Goal: Transaction & Acquisition: Purchase product/service

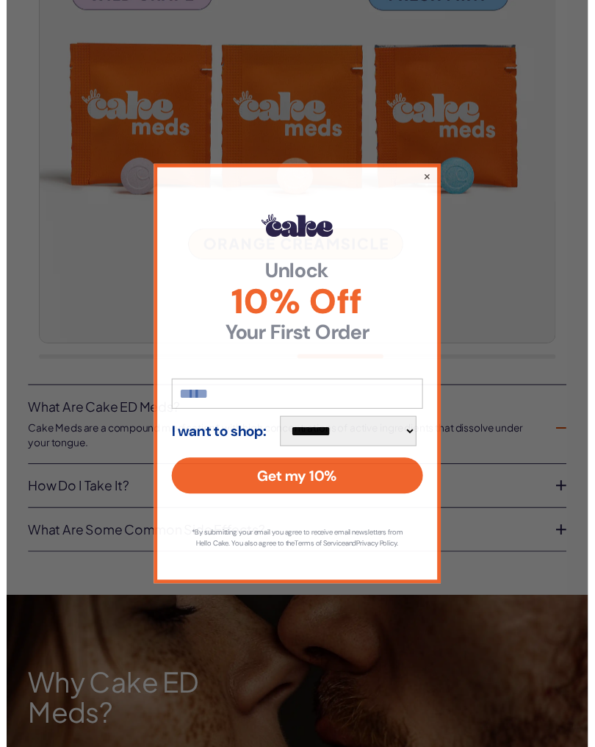
scroll to position [628, 0]
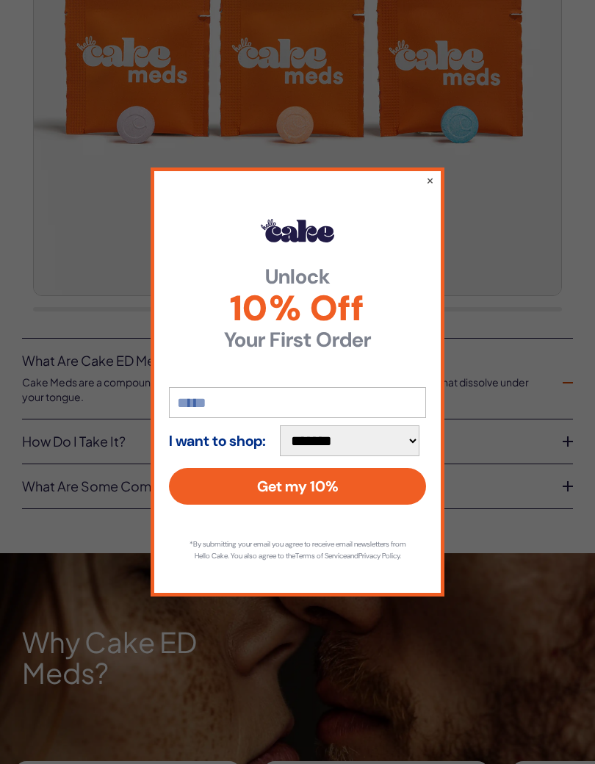
click at [423, 184] on div "**********" at bounding box center [298, 382] width 294 height 429
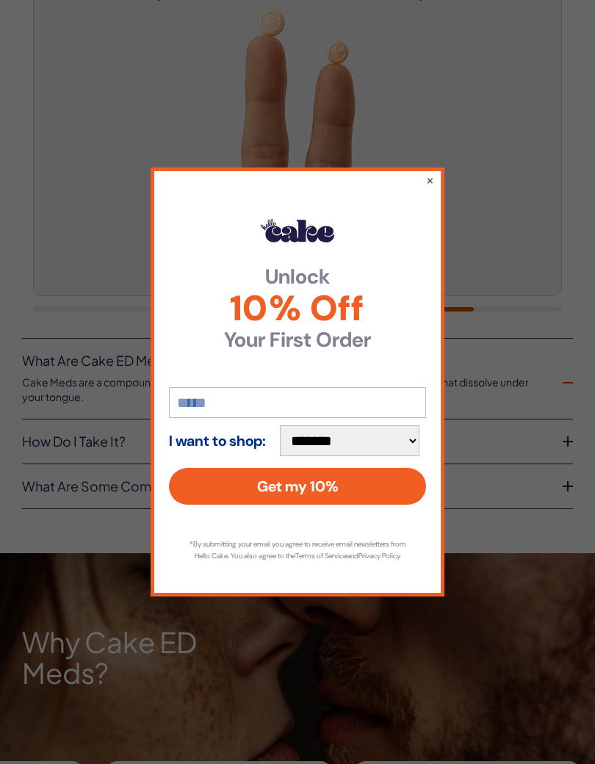
click at [422, 174] on div "**********" at bounding box center [298, 382] width 294 height 429
click at [429, 182] on button "×" at bounding box center [430, 180] width 8 height 15
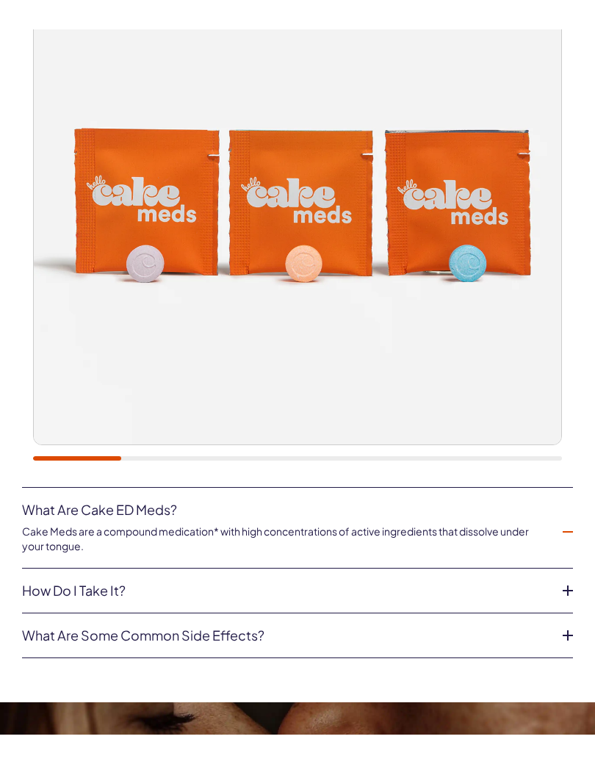
scroll to position [478, 0]
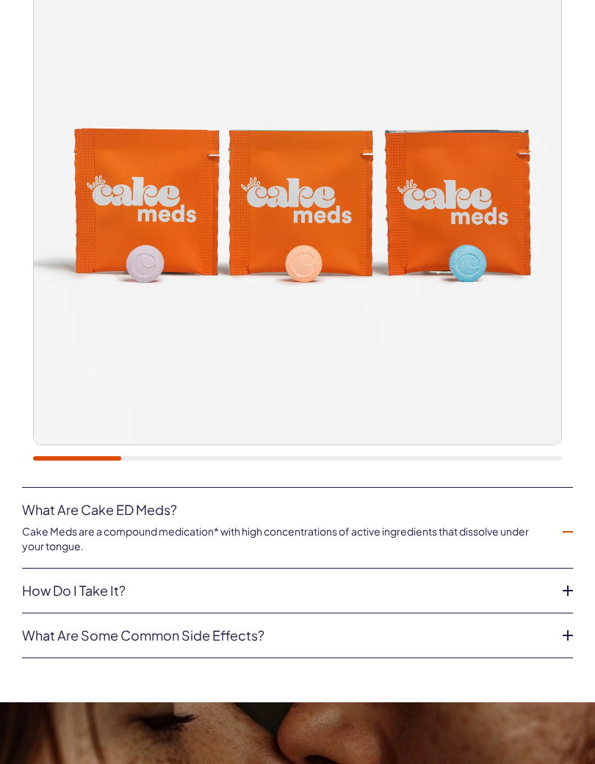
click at [78, 589] on link "How do I take it?" at bounding box center [286, 591] width 528 height 15
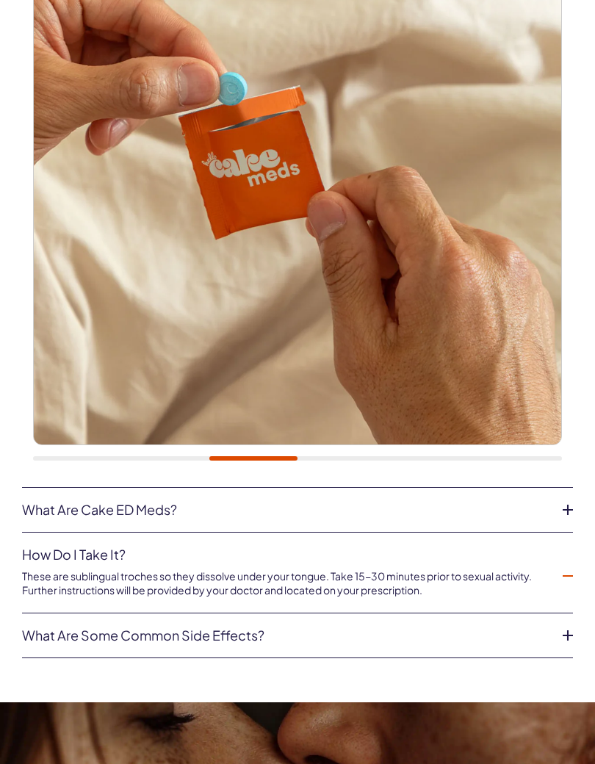
click at [68, 632] on link "What are some common side effects?" at bounding box center [286, 635] width 528 height 15
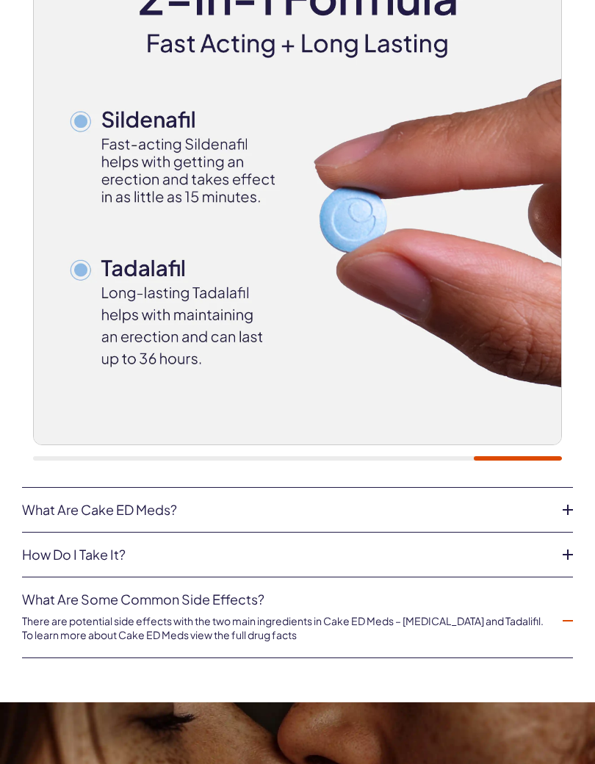
click at [60, 510] on link "What are Cake ED Meds?" at bounding box center [286, 510] width 528 height 15
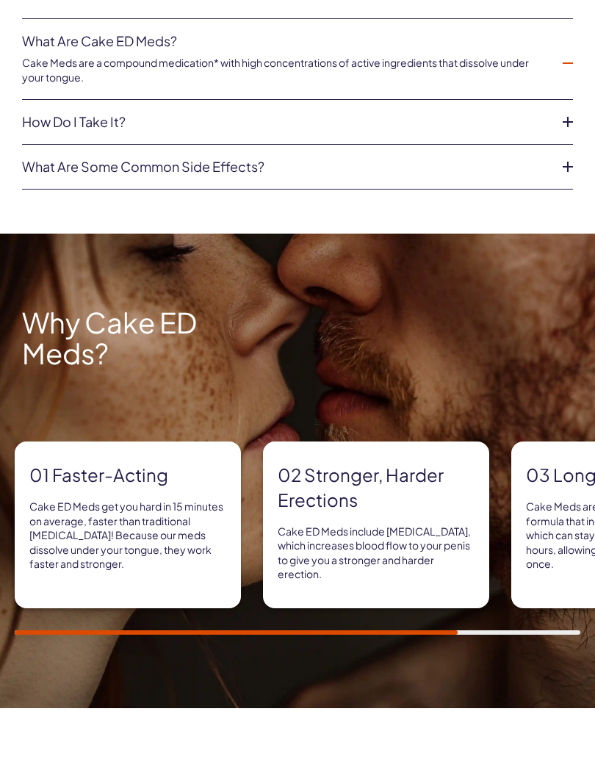
scroll to position [974, 0]
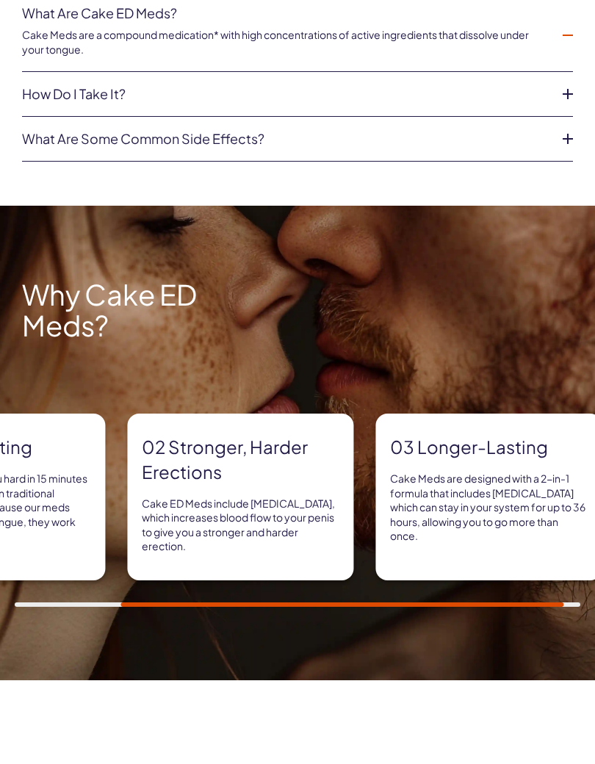
click at [187, 556] on div "02 Stronger, harder erections Cake ED Meds include sildenafil, which increases …" at bounding box center [240, 497] width 226 height 167
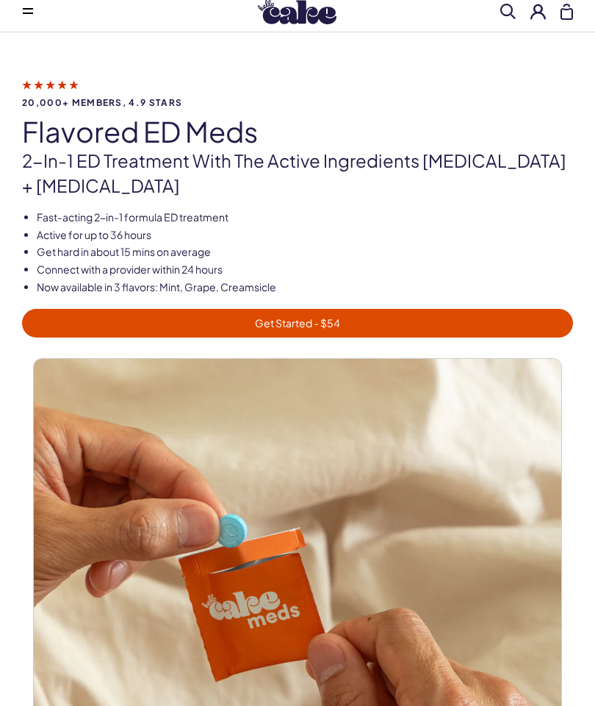
scroll to position [0, 0]
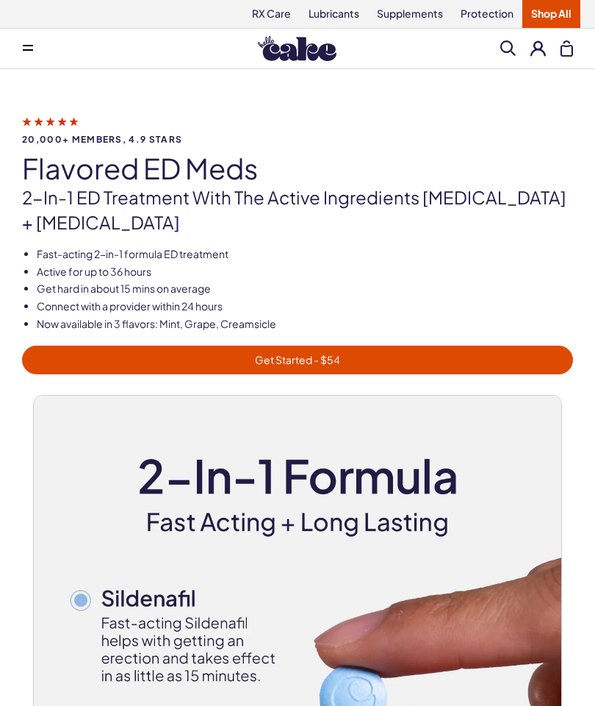
click at [253, 359] on span "Get Started - $54" at bounding box center [298, 359] width 534 height 17
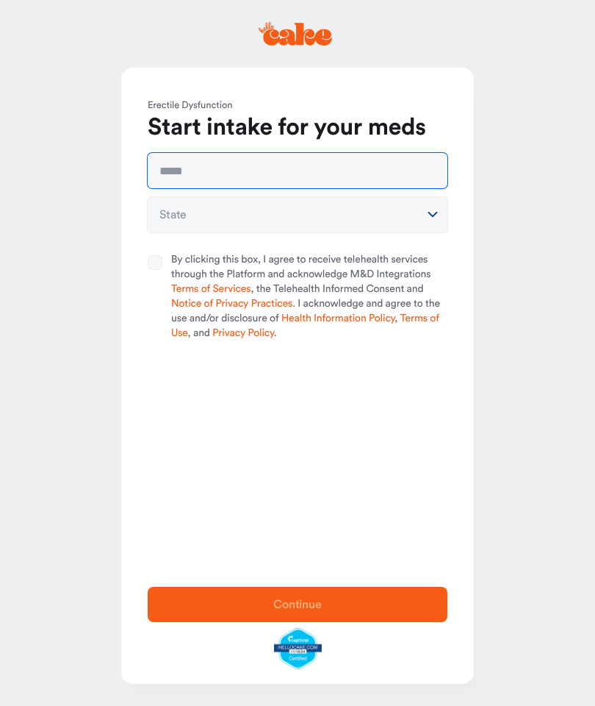
click at [176, 179] on input "text" at bounding box center [298, 170] width 300 height 35
type input "**********"
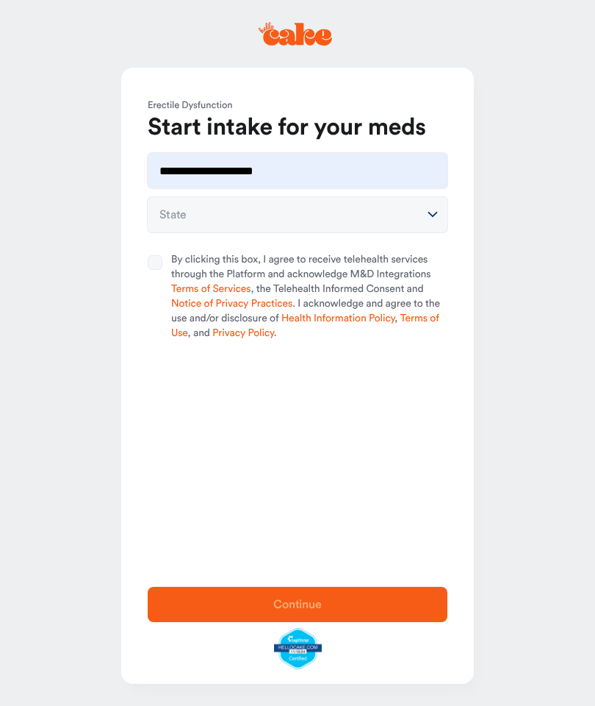
click at [179, 217] on button "State" at bounding box center [298, 214] width 300 height 35
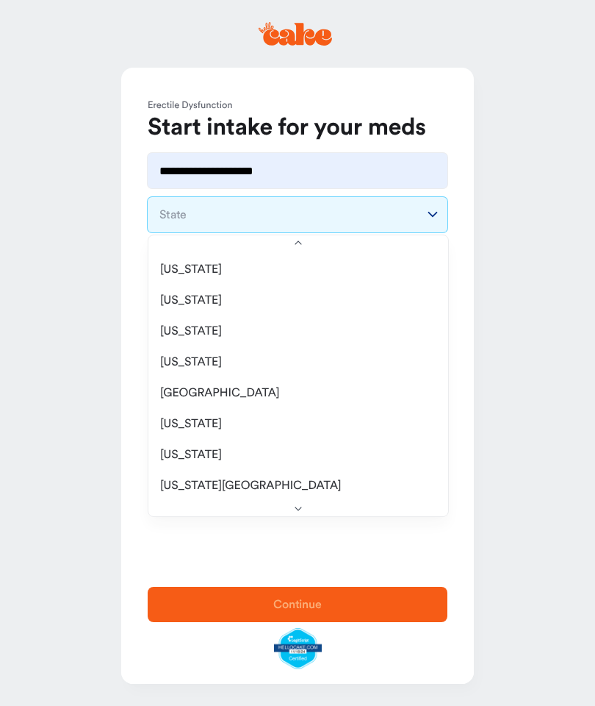
scroll to position [1477, 0]
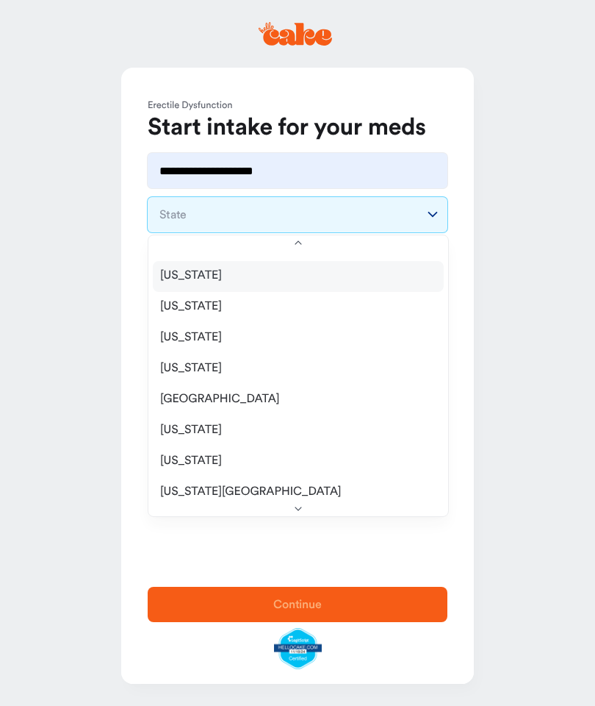
click at [183, 277] on span "[US_STATE]" at bounding box center [191, 275] width 62 height 15
select select "**"
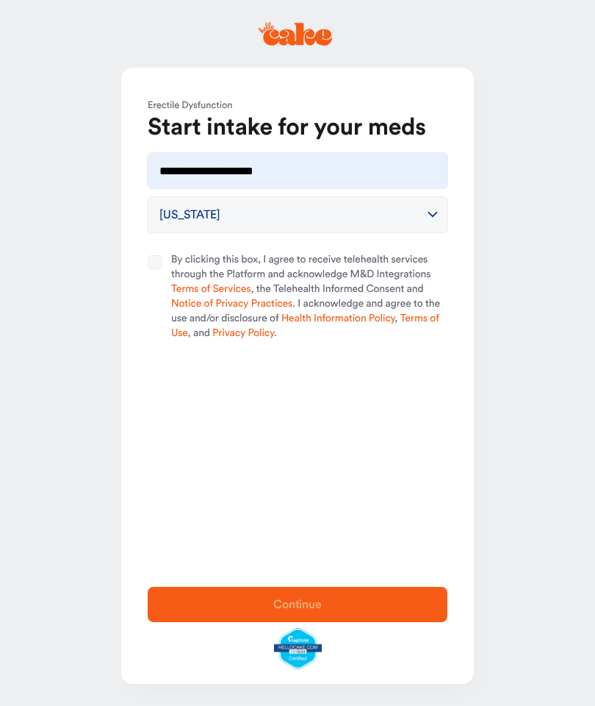
click at [159, 268] on button "By clicking this box, I agree to receive telehealth services through the Platfo…" at bounding box center [155, 262] width 15 height 15
click at [276, 605] on span "Continue" at bounding box center [297, 604] width 49 height 12
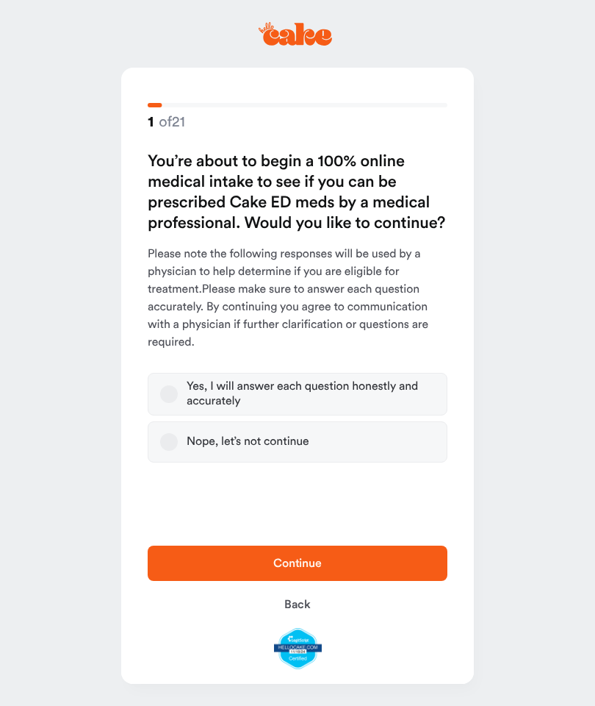
click at [169, 395] on button "Yes, I will answer each question honestly and accurately" at bounding box center [169, 394] width 18 height 18
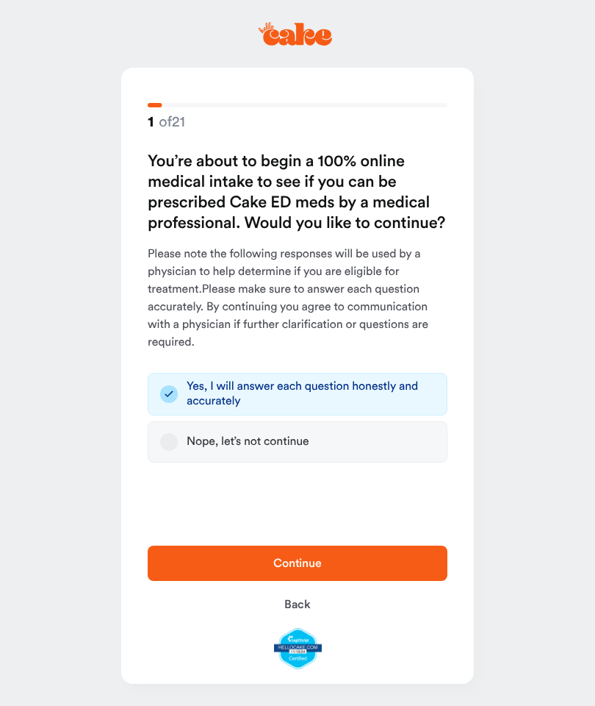
click at [260, 561] on span "Continue" at bounding box center [297, 563] width 253 height 18
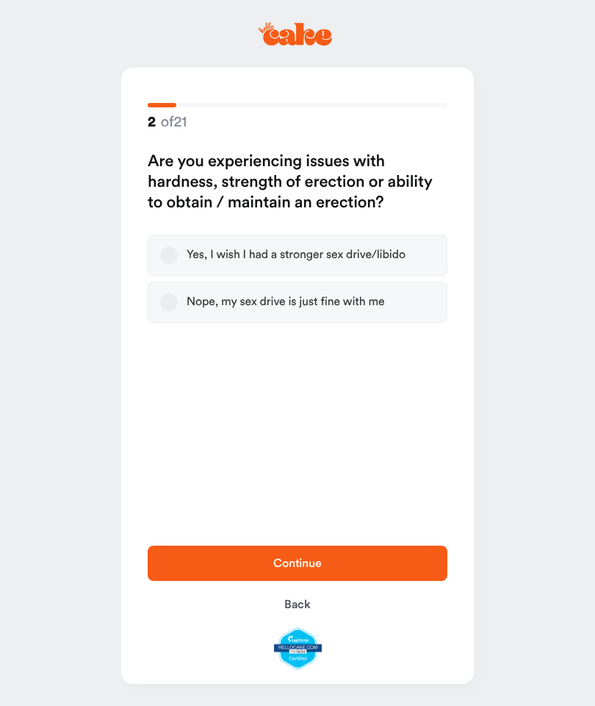
click at [172, 256] on button "Yes, I wish I had a stronger sex drive/libido" at bounding box center [169, 255] width 18 height 18
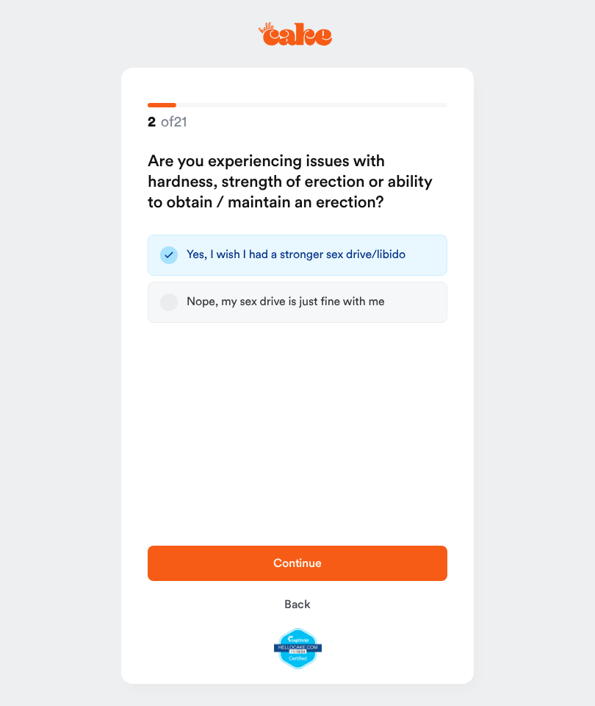
click at [276, 566] on span "Continue" at bounding box center [297, 563] width 49 height 12
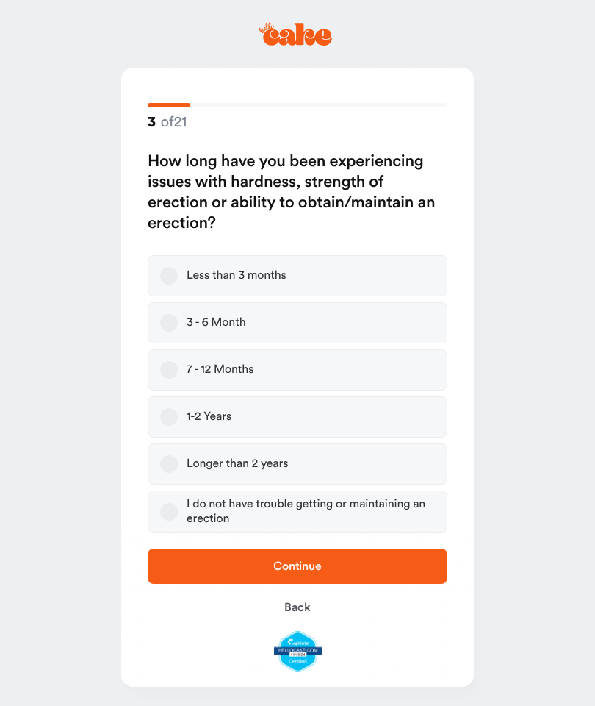
click at [170, 415] on button "1-2 Years" at bounding box center [169, 417] width 18 height 18
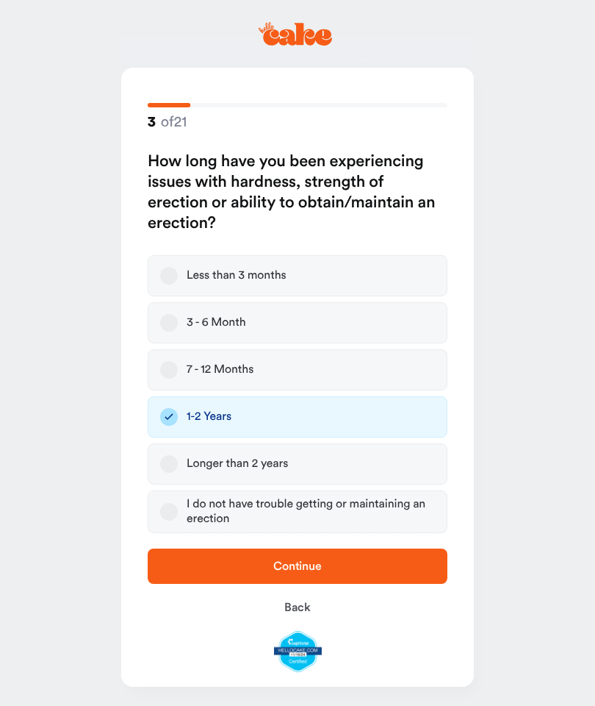
click at [268, 570] on span "Continue" at bounding box center [297, 566] width 253 height 18
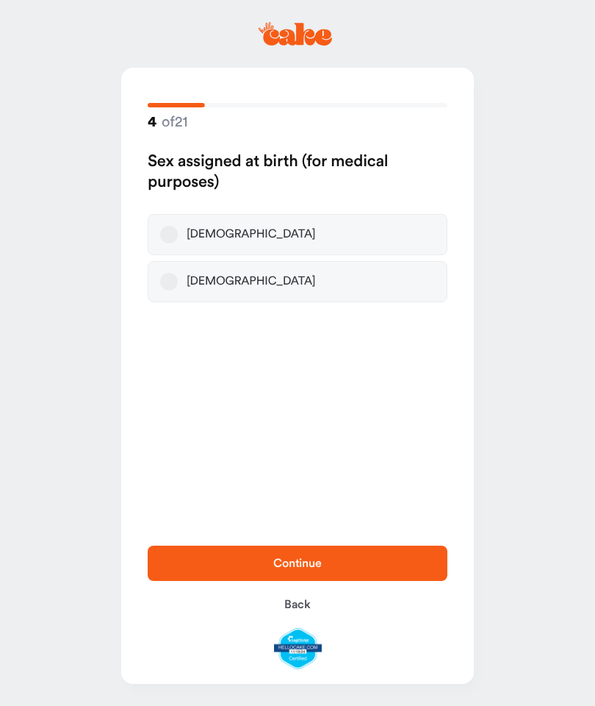
click at [166, 240] on button "[DEMOGRAPHIC_DATA]" at bounding box center [169, 235] width 18 height 18
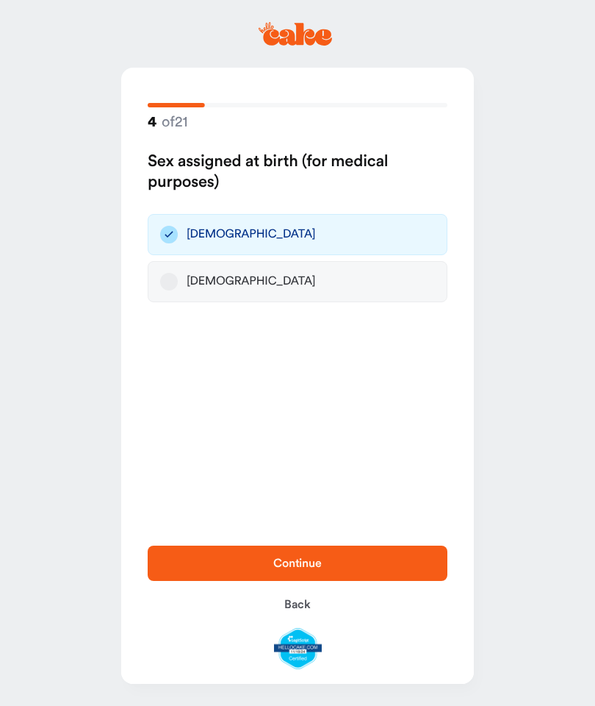
click at [281, 565] on span "Continue" at bounding box center [297, 563] width 49 height 12
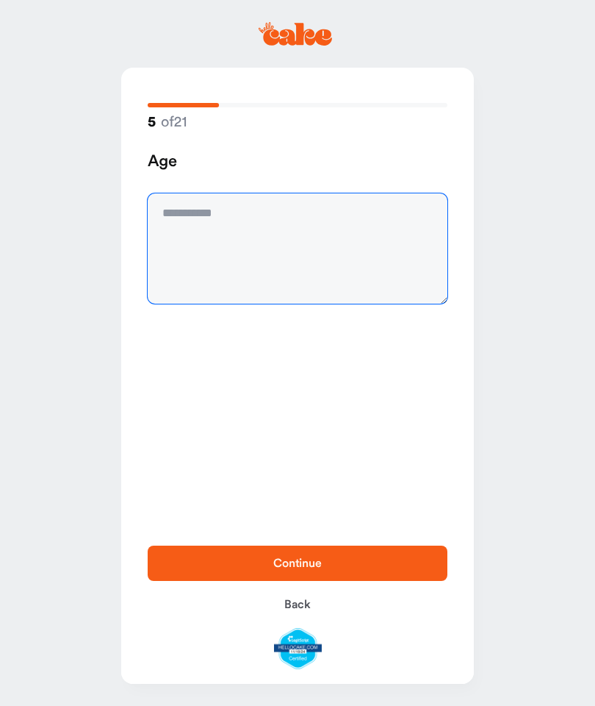
click at [185, 229] on textarea at bounding box center [298, 248] width 300 height 110
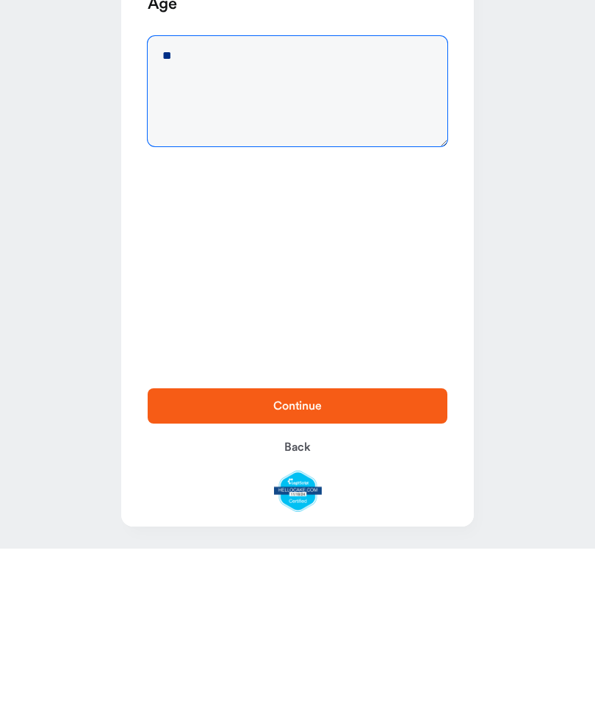
type textarea "**"
click at [262, 554] on span "Continue" at bounding box center [297, 563] width 253 height 18
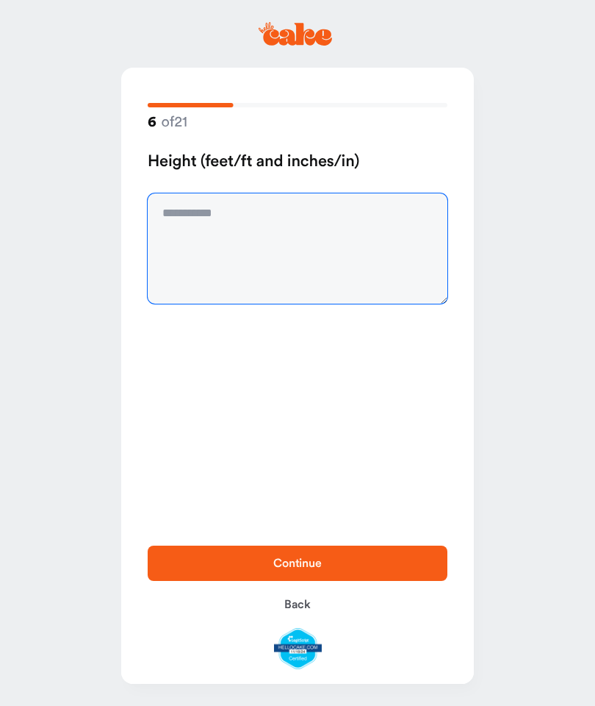
click at [182, 223] on textarea at bounding box center [298, 248] width 300 height 110
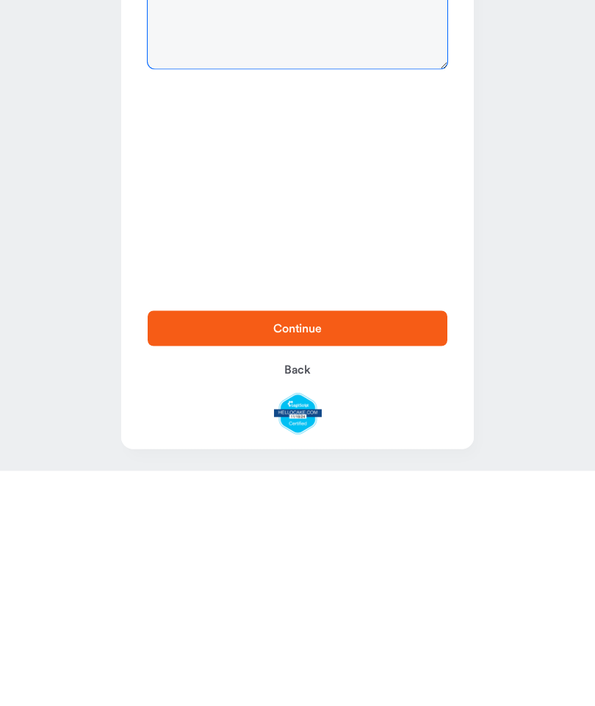
type textarea "***"
click at [279, 554] on span "Continue" at bounding box center [297, 563] width 253 height 18
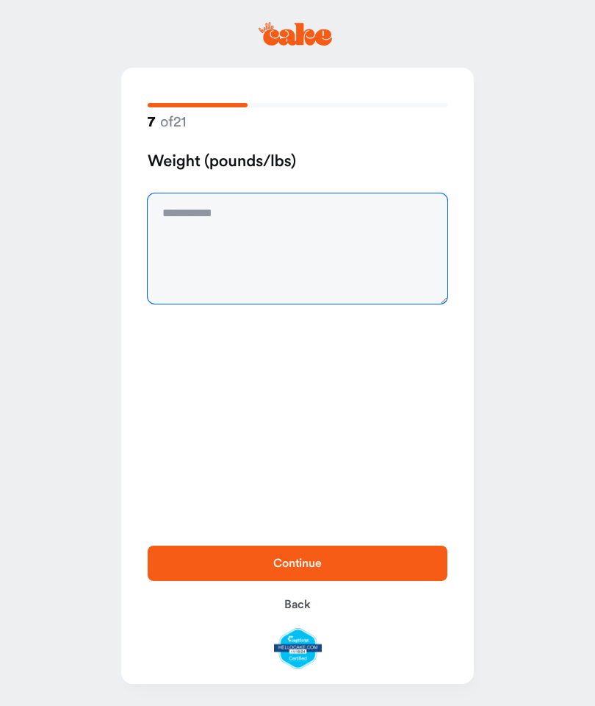
click at [190, 219] on textarea at bounding box center [298, 248] width 300 height 110
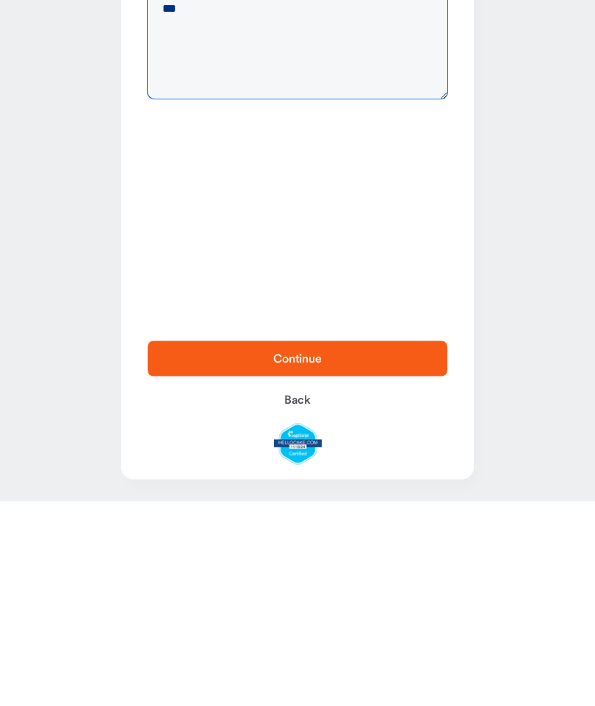
type textarea "***"
click at [279, 557] on span "Continue" at bounding box center [297, 563] width 49 height 12
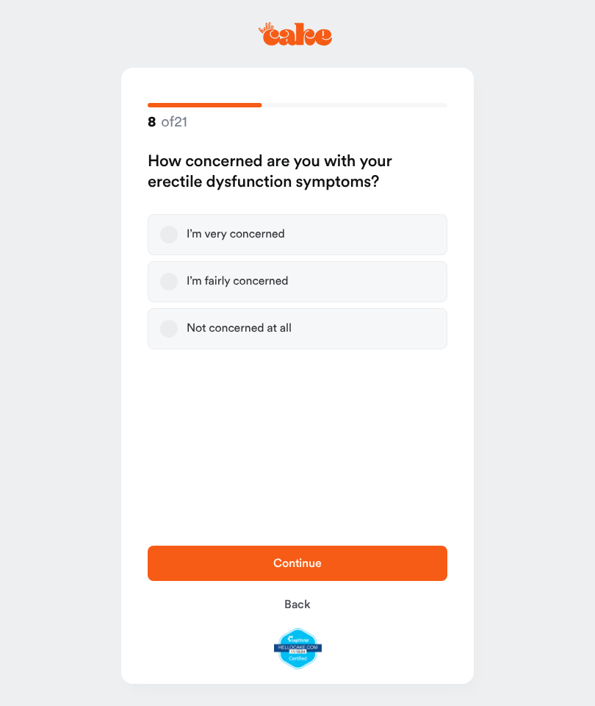
click at [167, 237] on button "I’m very concerned" at bounding box center [169, 235] width 18 height 18
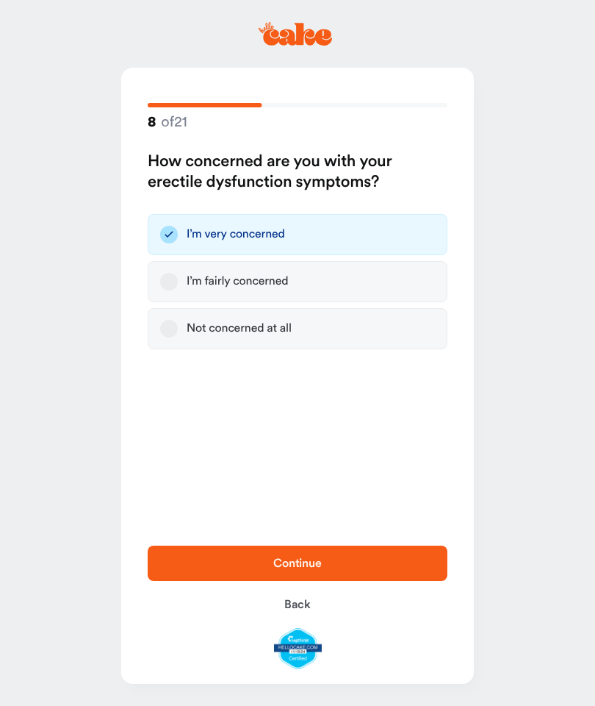
click at [263, 570] on span "Continue" at bounding box center [297, 563] width 253 height 18
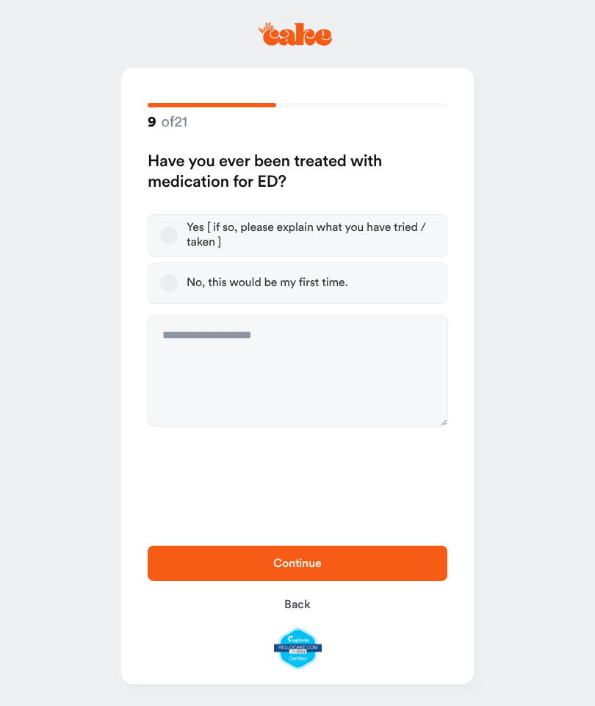
click at [169, 240] on button "Yes [ if so, please explain what you have tried / taken ]" at bounding box center [169, 235] width 18 height 18
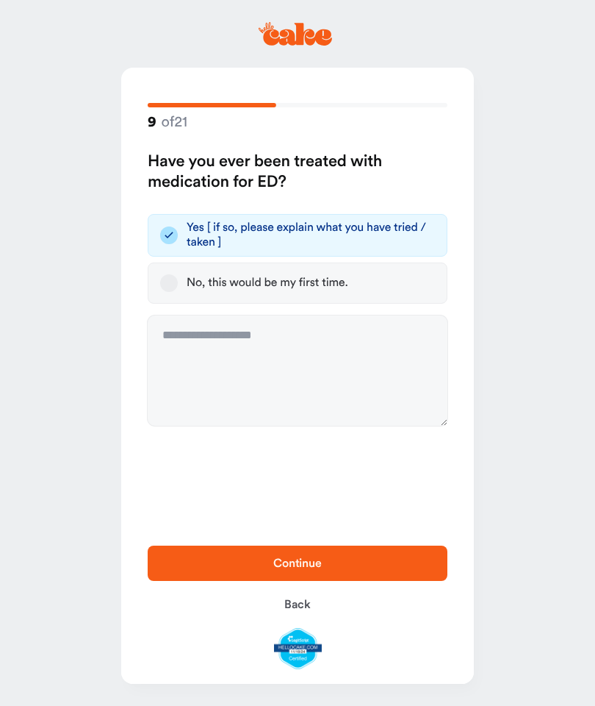
click at [263, 561] on span "Continue" at bounding box center [297, 563] width 253 height 18
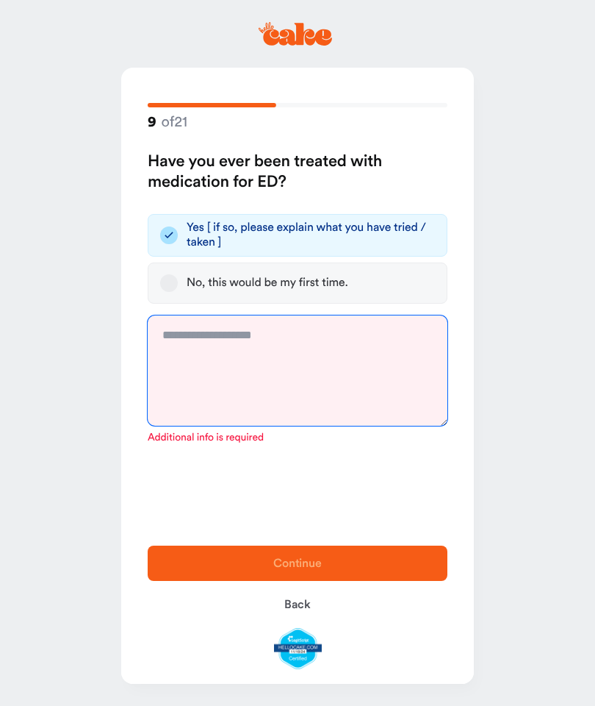
click at [203, 344] on textarea at bounding box center [298, 370] width 300 height 110
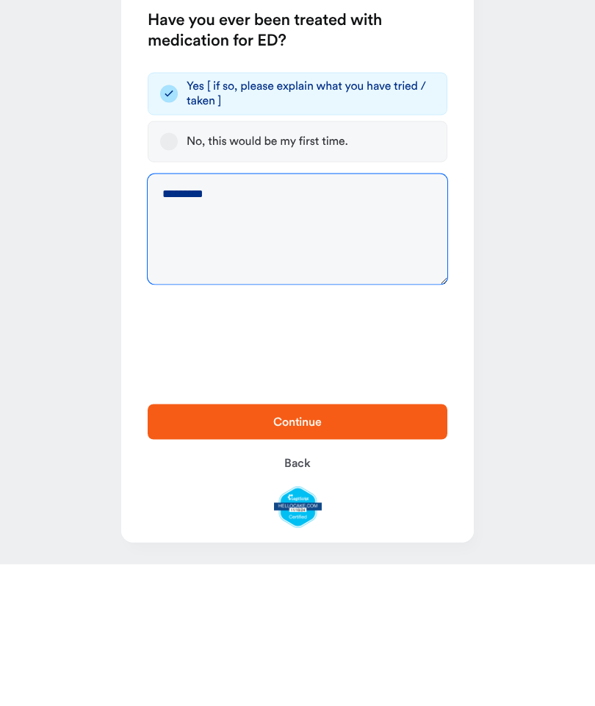
type textarea "*********"
click at [271, 554] on span "Continue" at bounding box center [297, 563] width 253 height 18
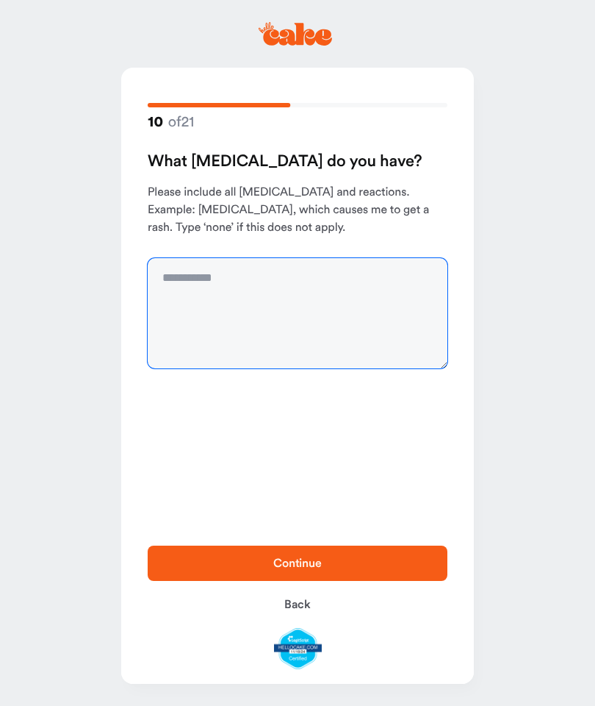
click at [183, 287] on textarea at bounding box center [298, 313] width 300 height 110
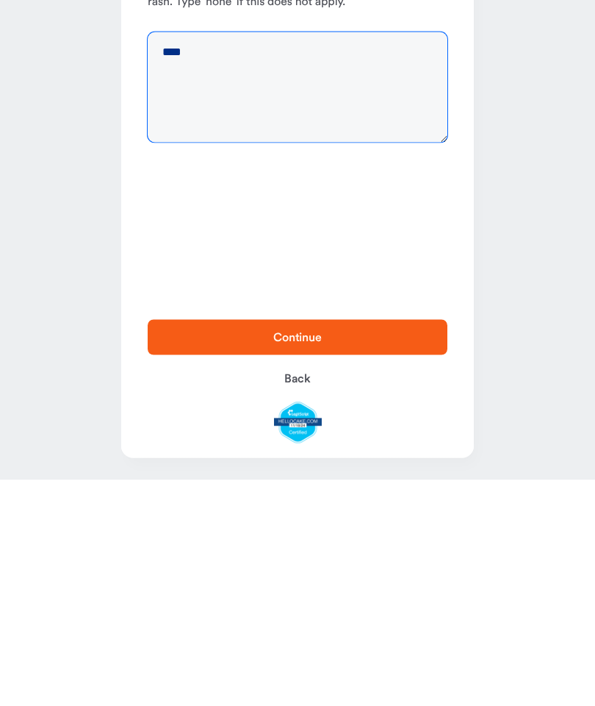
type textarea "****"
click at [270, 554] on span "Continue" at bounding box center [297, 563] width 253 height 18
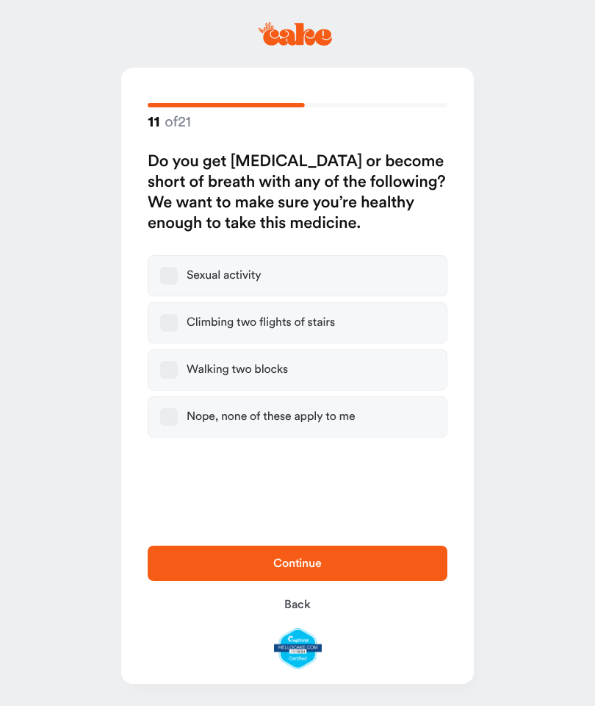
click at [162, 423] on button "Nope, none of these apply to me" at bounding box center [169, 417] width 18 height 18
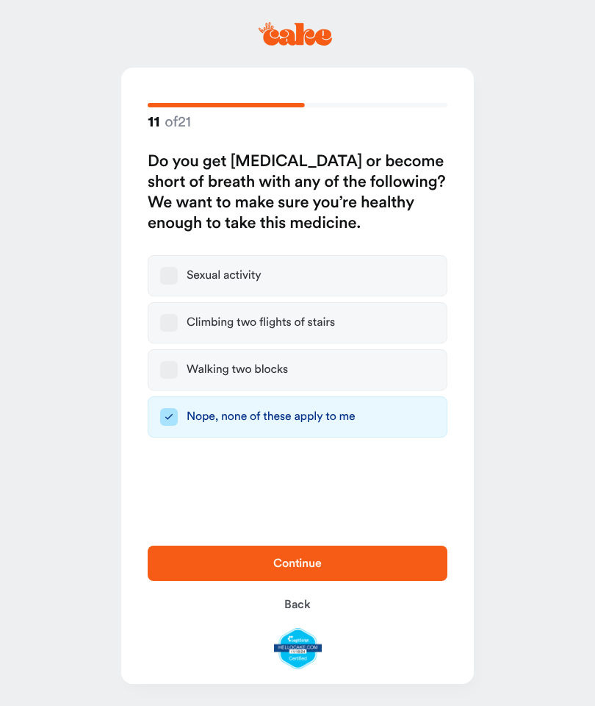
click at [273, 567] on span "Continue" at bounding box center [297, 563] width 49 height 12
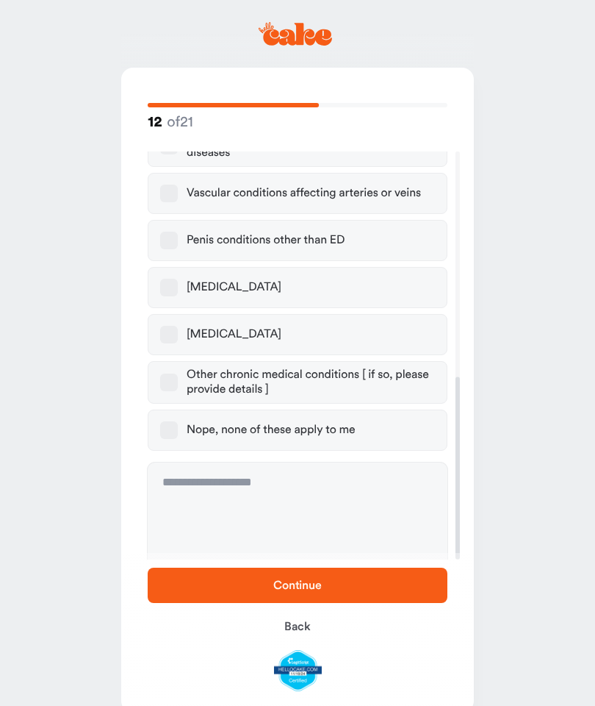
scroll to position [503, 0]
click at [170, 422] on button "Nope, none of these apply to me" at bounding box center [169, 431] width 18 height 18
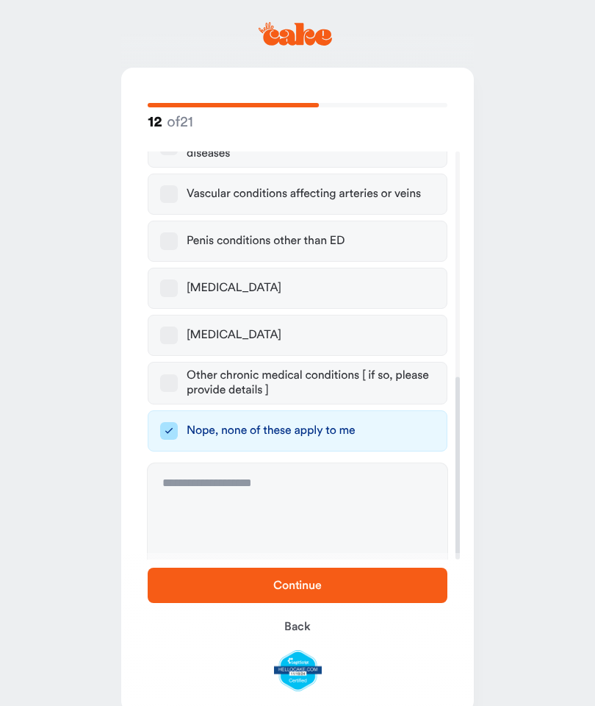
click at [266, 585] on span "Continue" at bounding box center [297, 585] width 253 height 18
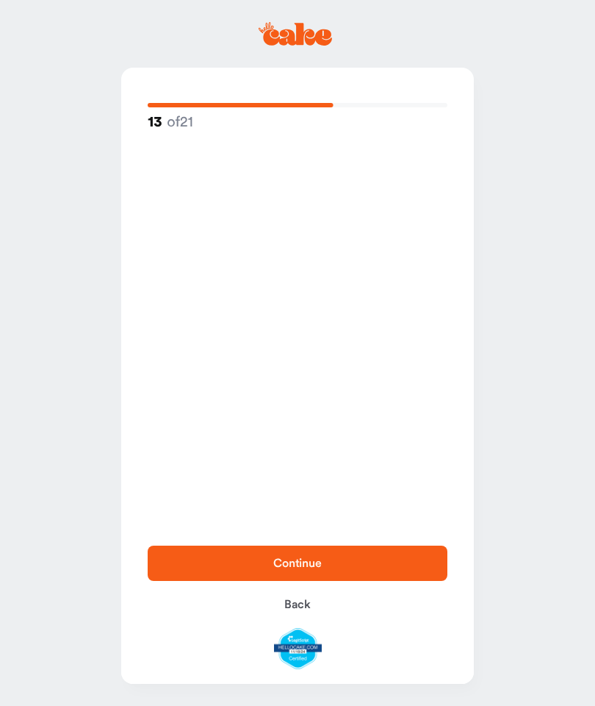
scroll to position [0, 0]
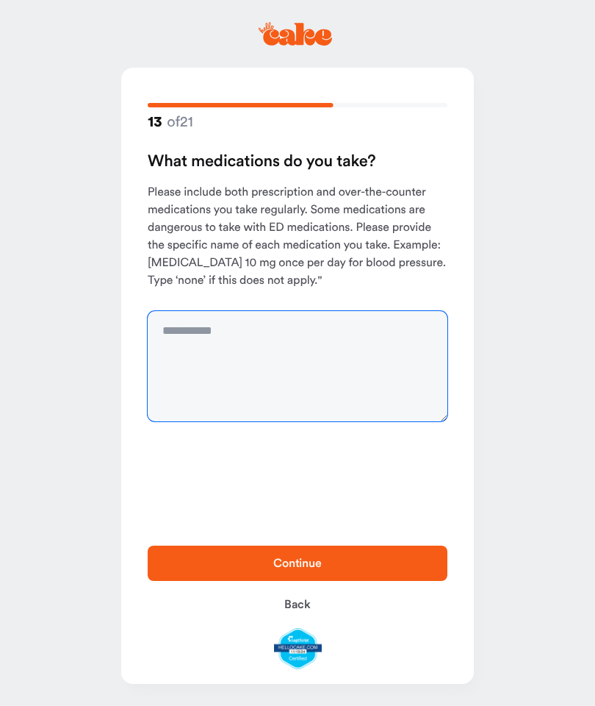
click at [198, 340] on textarea at bounding box center [298, 366] width 300 height 110
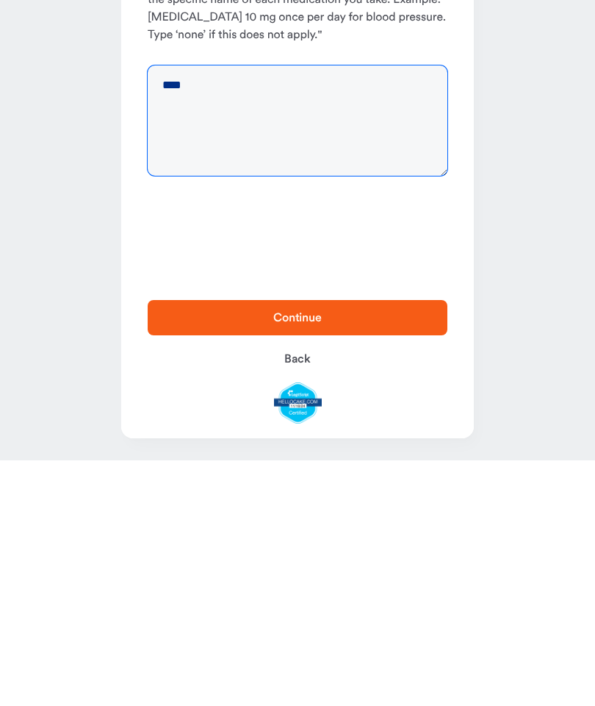
type textarea "****"
click at [280, 557] on span "Continue" at bounding box center [297, 563] width 49 height 12
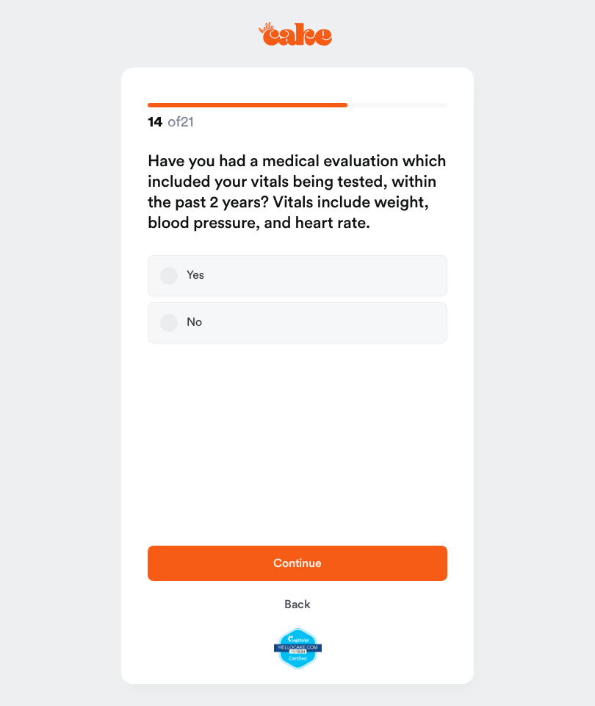
click at [170, 279] on button "Yes" at bounding box center [169, 276] width 18 height 18
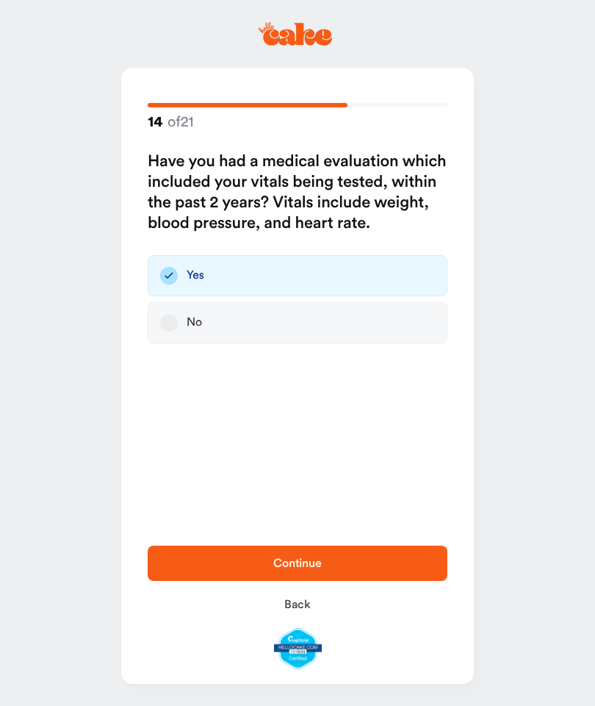
click at [262, 569] on span "Continue" at bounding box center [297, 563] width 253 height 18
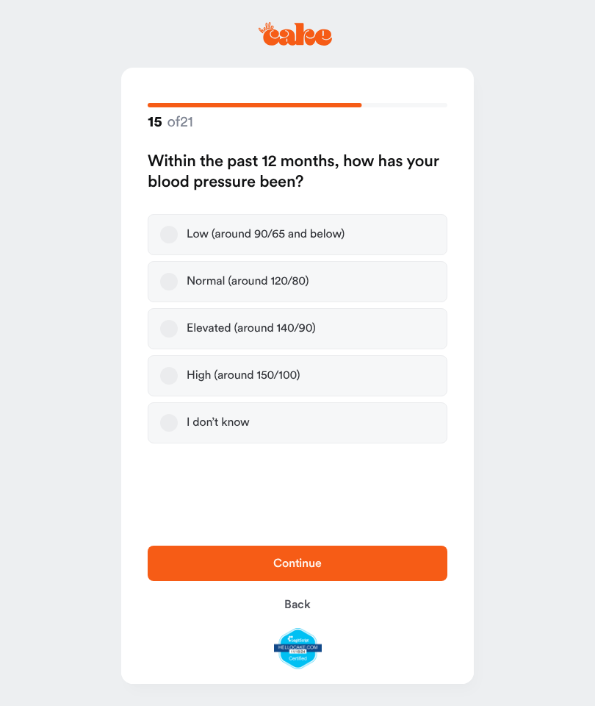
click at [165, 291] on label "Normal (around 120/80)" at bounding box center [298, 281] width 300 height 41
click at [165, 290] on button "Normal (around 120/80)" at bounding box center [169, 282] width 18 height 18
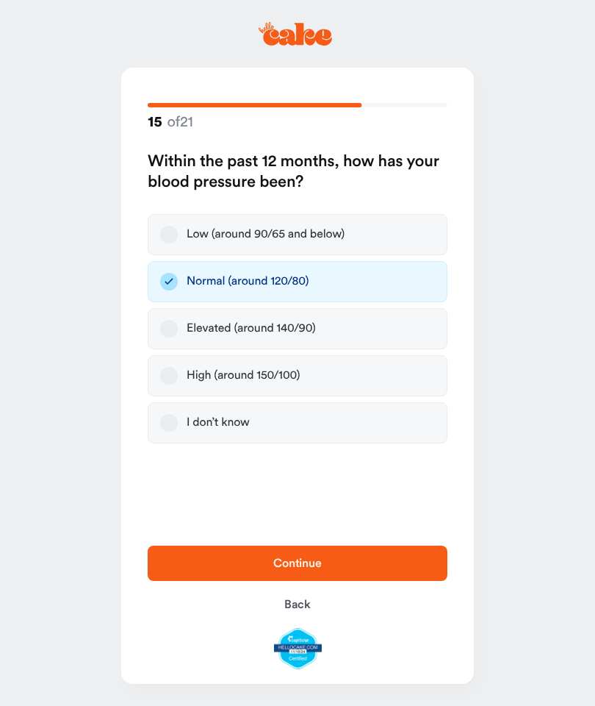
click at [276, 571] on span "Continue" at bounding box center [297, 563] width 253 height 18
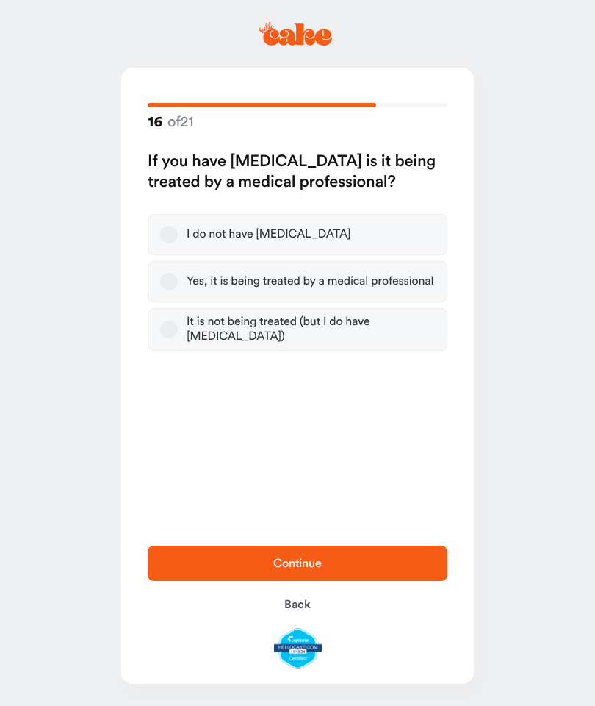
click at [167, 229] on button "I do not have [MEDICAL_DATA]" at bounding box center [169, 235] width 18 height 18
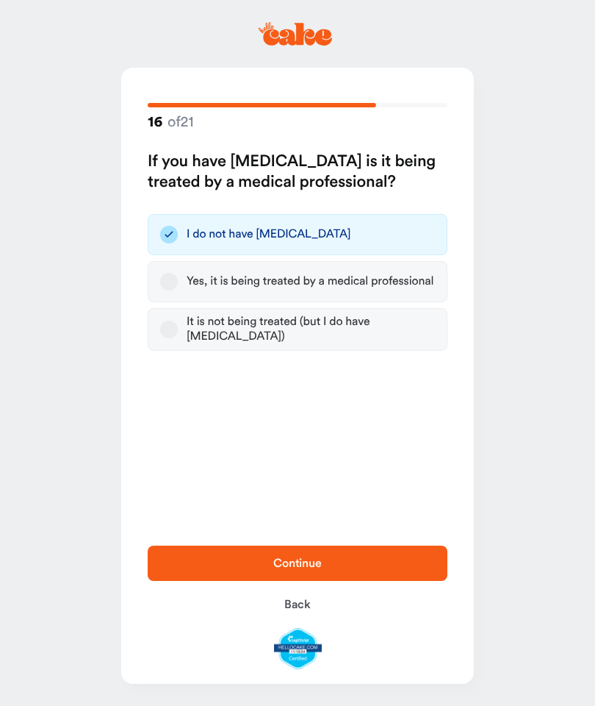
click at [303, 561] on span "Continue" at bounding box center [297, 563] width 49 height 12
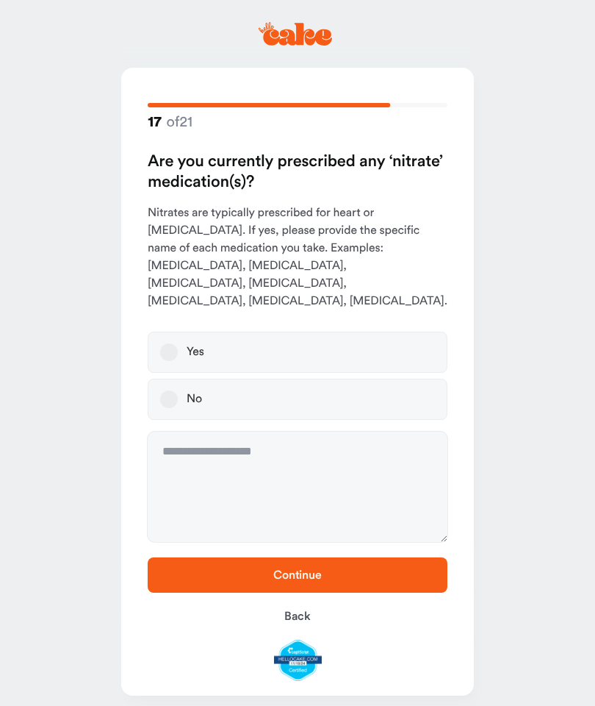
click at [165, 390] on button "No" at bounding box center [169, 399] width 18 height 18
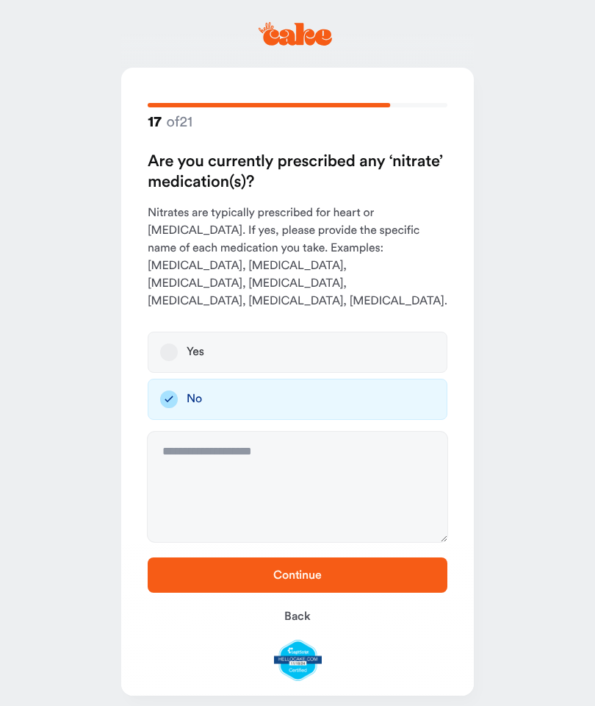
click at [269, 570] on span "Continue" at bounding box center [297, 575] width 253 height 18
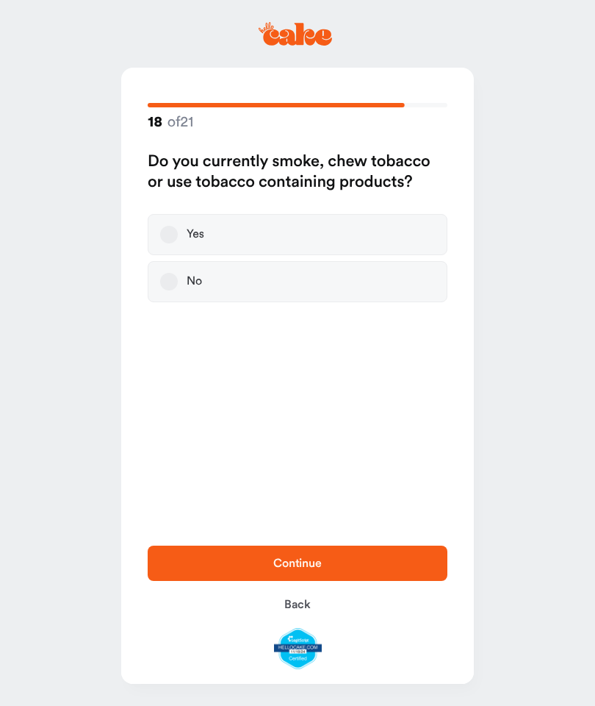
click at [165, 288] on button "No" at bounding box center [169, 282] width 18 height 18
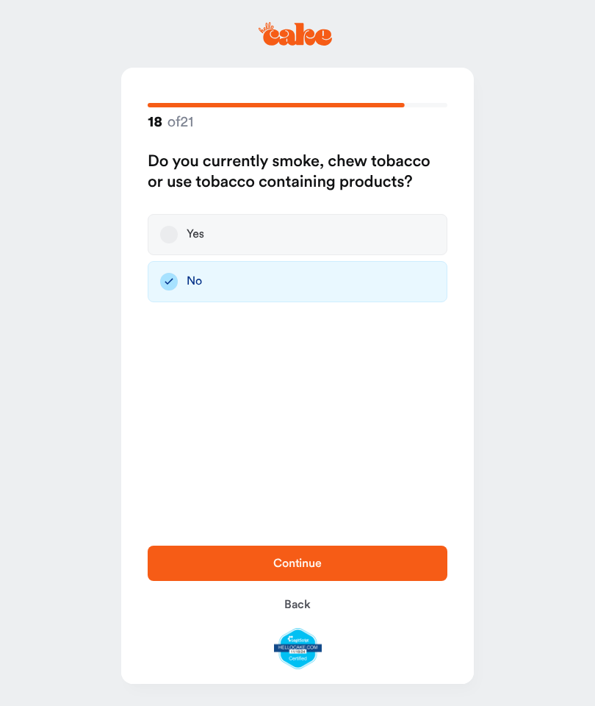
click at [291, 559] on span "Continue" at bounding box center [297, 563] width 49 height 12
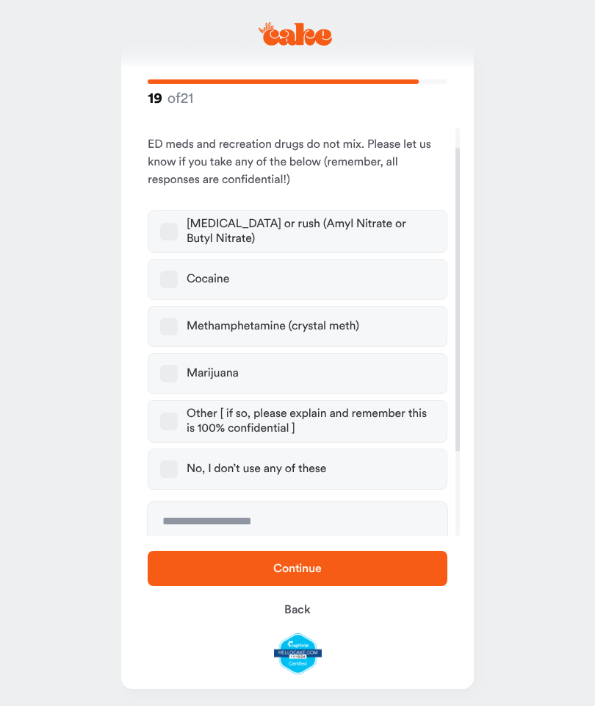
scroll to position [68, 0]
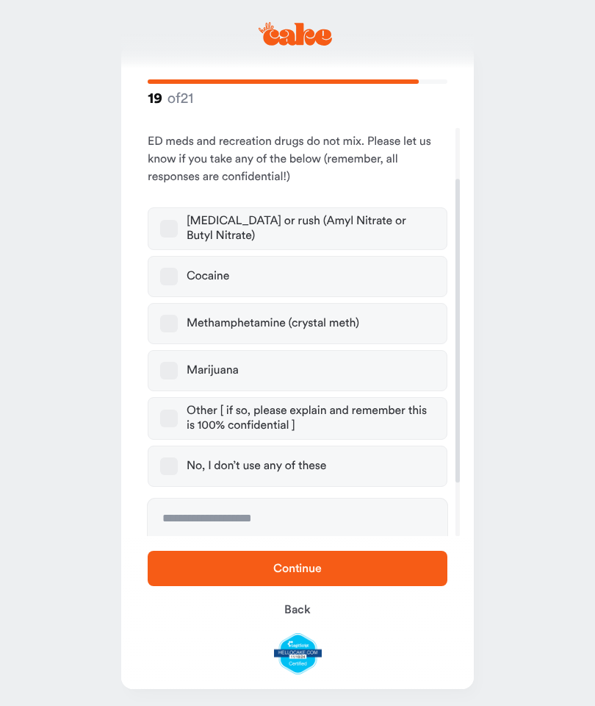
click at [173, 469] on button "No, I don’t use any of these" at bounding box center [169, 466] width 18 height 18
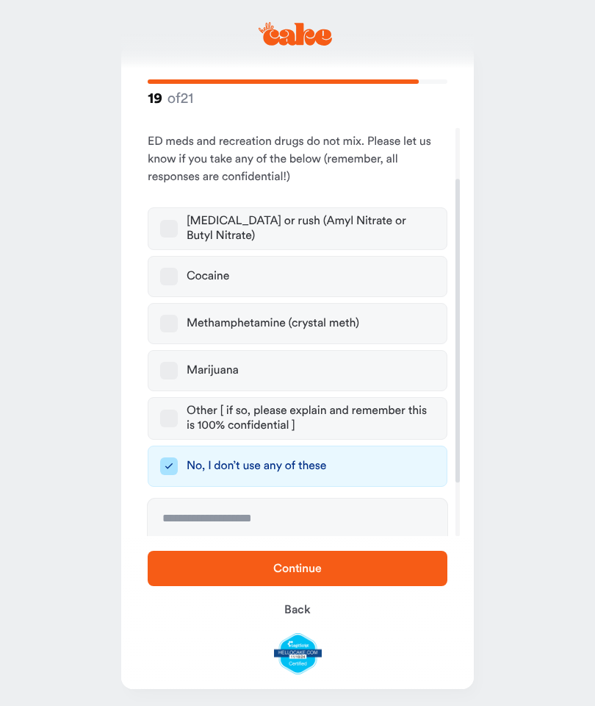
click at [264, 569] on span "Continue" at bounding box center [297, 568] width 253 height 18
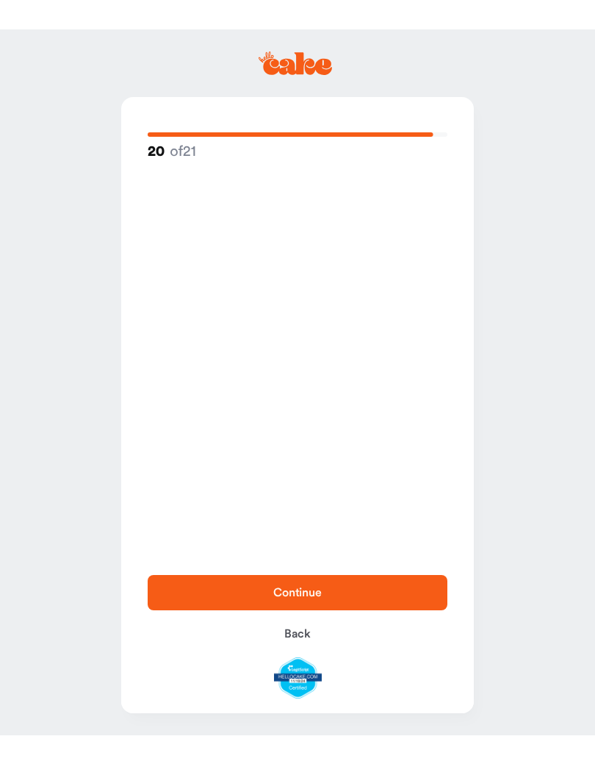
scroll to position [0, 0]
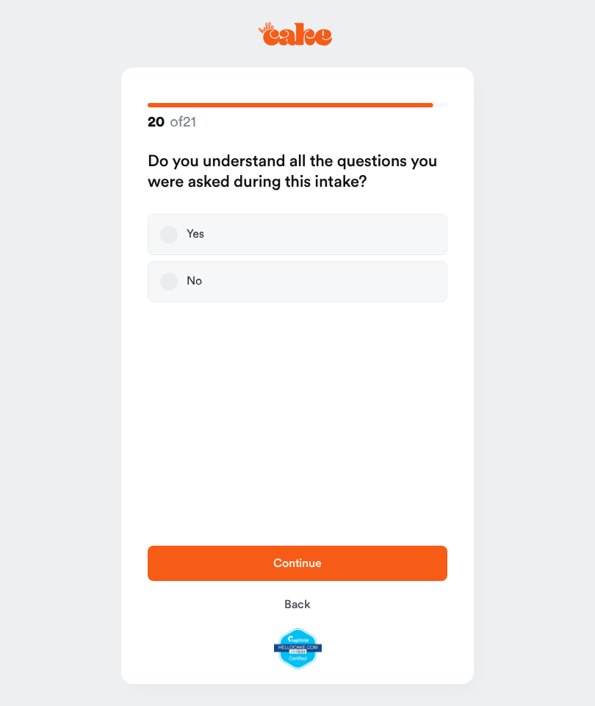
click at [171, 240] on button "Yes" at bounding box center [169, 235] width 18 height 18
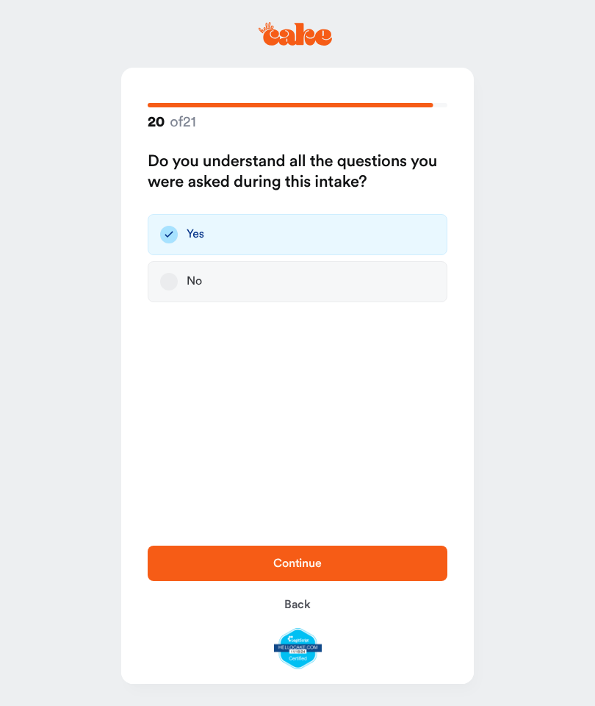
click at [279, 561] on span "Continue" at bounding box center [297, 563] width 49 height 12
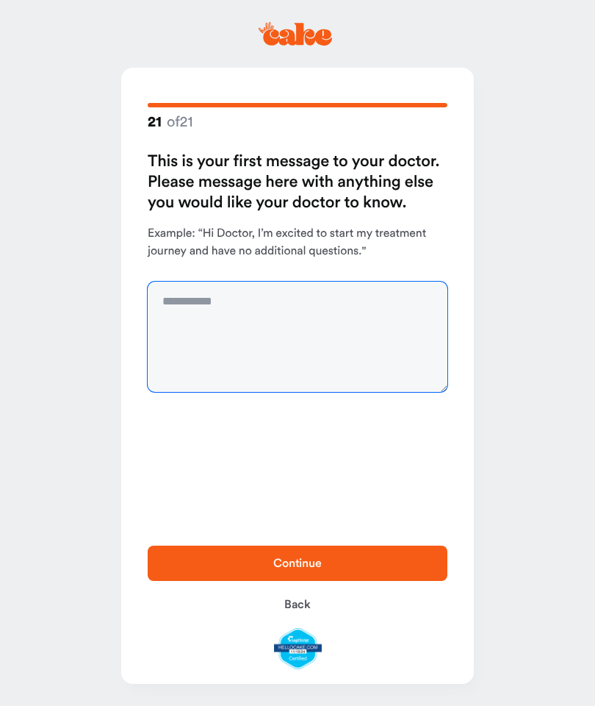
click at [191, 301] on textarea at bounding box center [298, 336] width 300 height 110
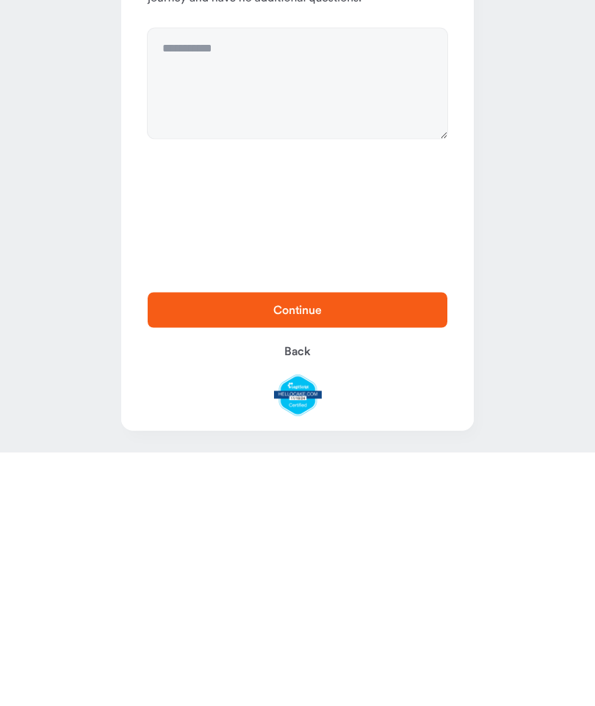
click at [267, 554] on span "Continue" at bounding box center [297, 563] width 253 height 18
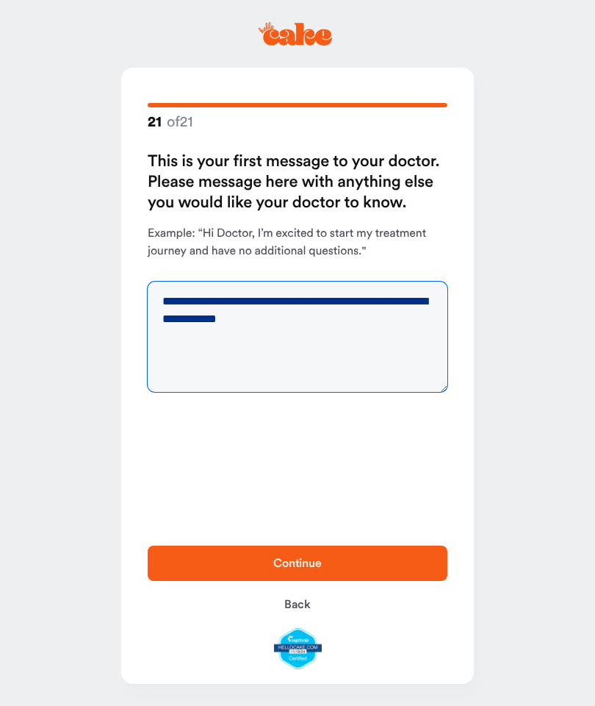
click at [276, 326] on textarea "**********" at bounding box center [298, 336] width 300 height 110
click at [182, 320] on textarea "**********" at bounding box center [298, 336] width 300 height 110
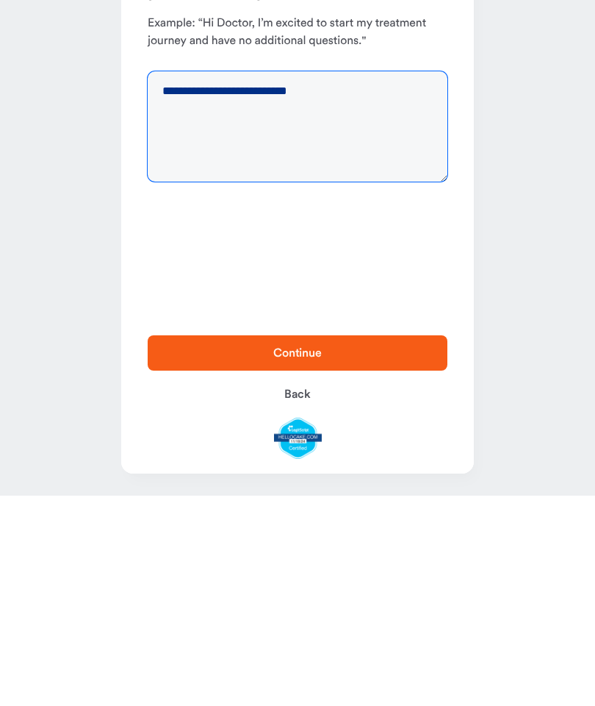
type textarea "**********"
click at [280, 557] on span "Continue" at bounding box center [297, 563] width 49 height 12
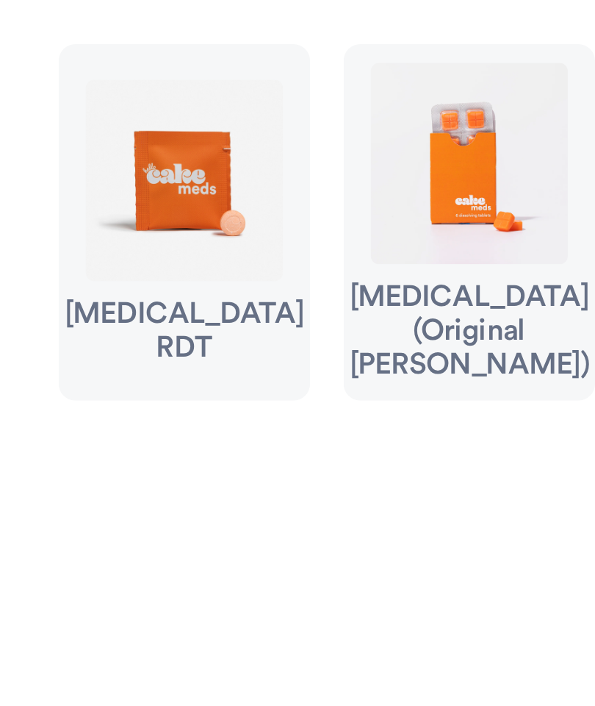
click at [150, 231] on div "[MEDICAL_DATA] RDT" at bounding box center [192, 243] width 84 height 24
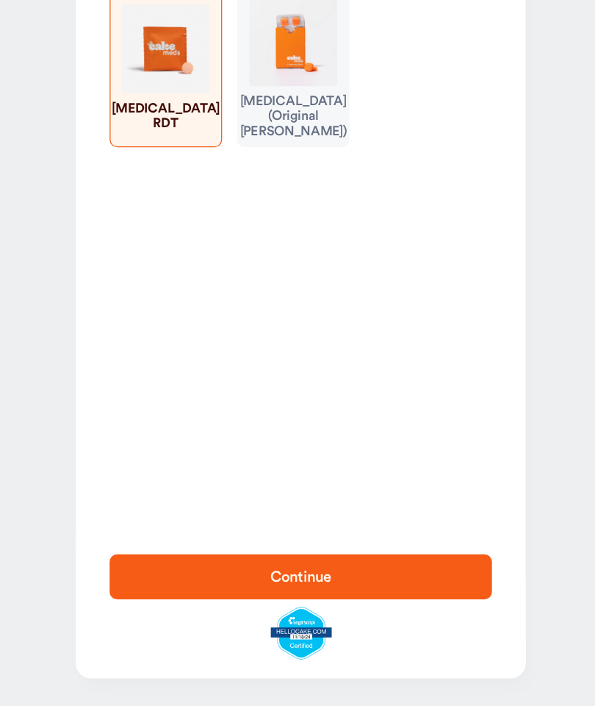
click at [273, 598] on span "Continue" at bounding box center [297, 604] width 49 height 12
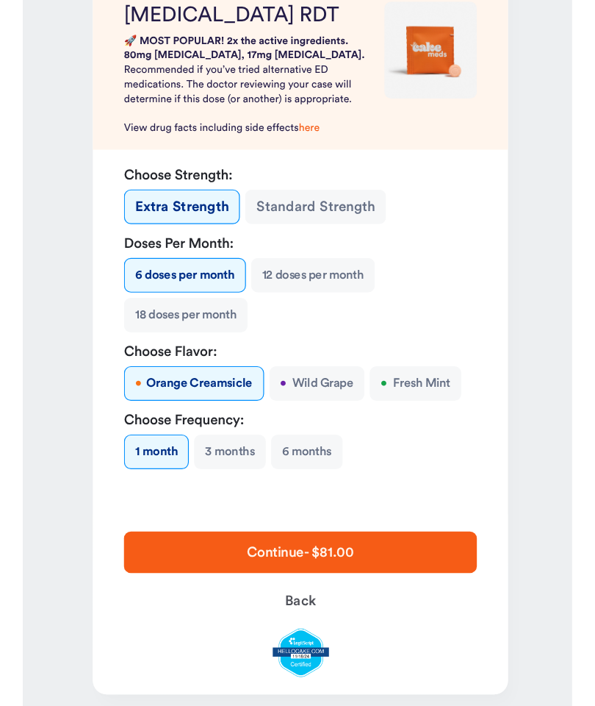
scroll to position [46, 0]
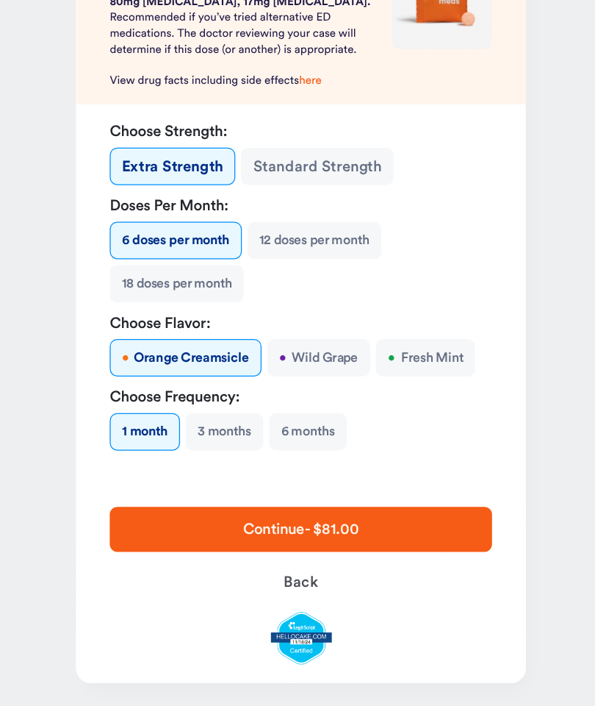
click at [185, 559] on span "Continue - $81.00" at bounding box center [297, 568] width 253 height 18
